Goal: Find specific page/section

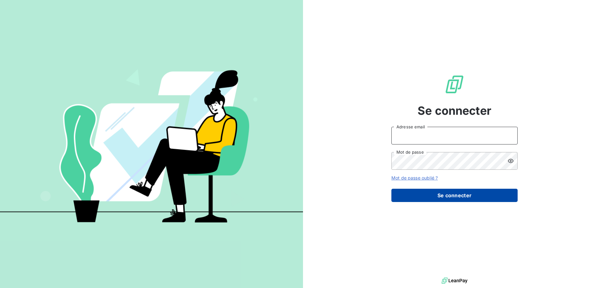
type input "[EMAIL_ADDRESS][PERSON_NAME][DOMAIN_NAME]"
click at [464, 193] on button "Se connecter" at bounding box center [454, 194] width 126 height 13
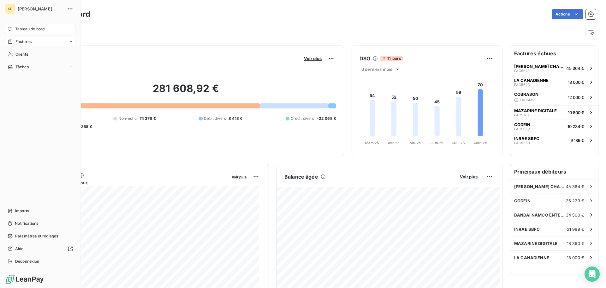
click at [14, 42] on div "Factures" at bounding box center [20, 42] width 24 height 6
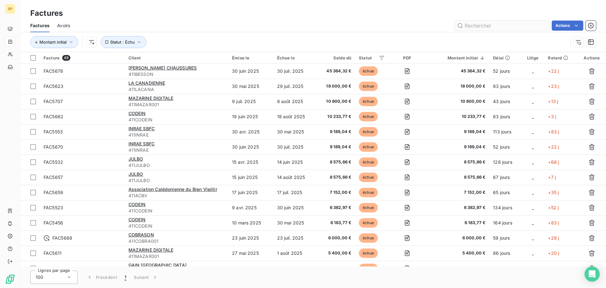
click at [472, 25] on input "text" at bounding box center [501, 26] width 95 height 10
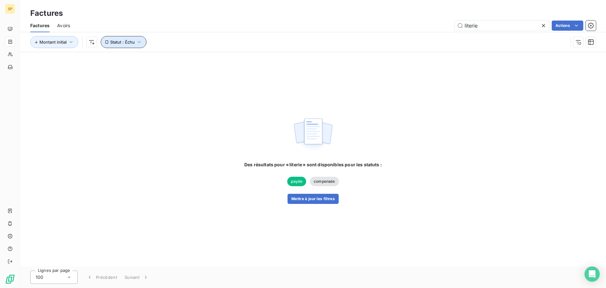
click at [141, 40] on icon "button" at bounding box center [139, 42] width 6 height 6
click at [166, 24] on div "literie Actions" at bounding box center [337, 26] width 518 height 10
click at [484, 27] on input "literie" at bounding box center [501, 26] width 95 height 10
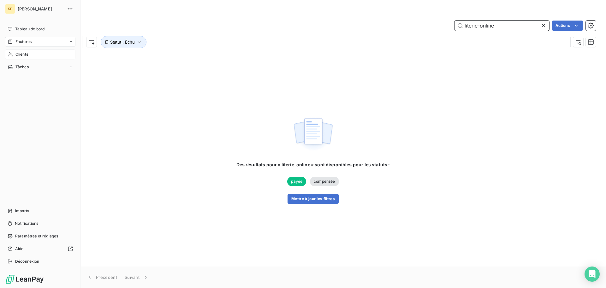
type input "literie-online"
click at [10, 54] on icon at bounding box center [10, 54] width 5 height 5
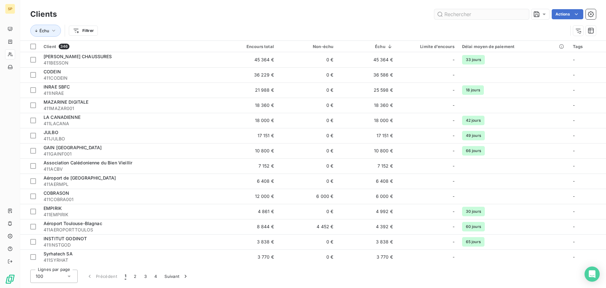
click at [459, 13] on input "text" at bounding box center [481, 14] width 95 height 10
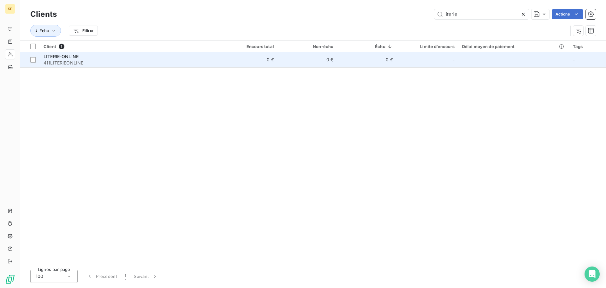
type input "literie"
click at [79, 57] on div "LITERIE-ONLINE" at bounding box center [129, 56] width 171 height 6
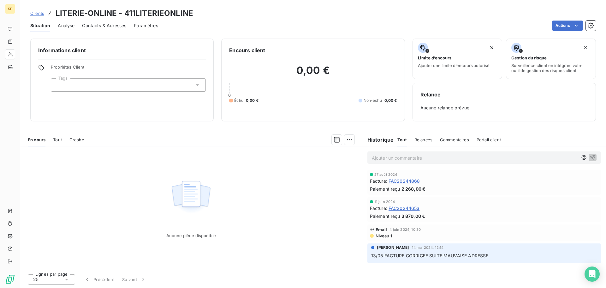
click at [423, 140] on span "Relances" at bounding box center [423, 139] width 18 height 5
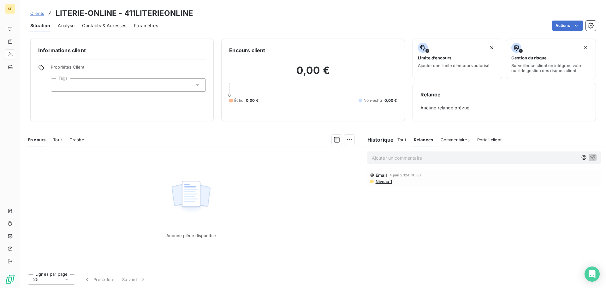
click at [462, 139] on span "Commentaires" at bounding box center [455, 139] width 29 height 5
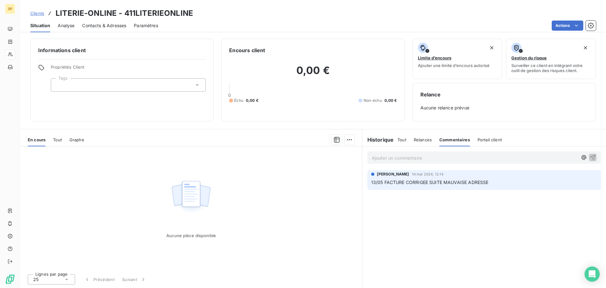
click at [401, 140] on span "Tout" at bounding box center [401, 139] width 9 height 5
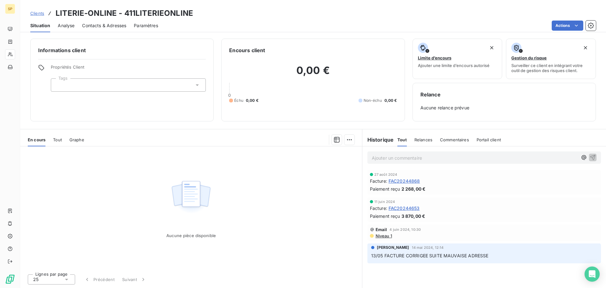
click at [57, 137] on span "Tout" at bounding box center [57, 139] width 9 height 5
